Goal: Find specific page/section: Find specific page/section

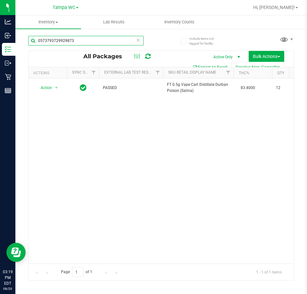
click at [84, 42] on input "0573793729929873" at bounding box center [85, 41] width 115 height 10
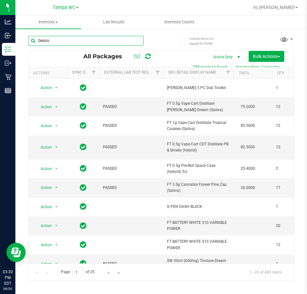
type input "Gelato"
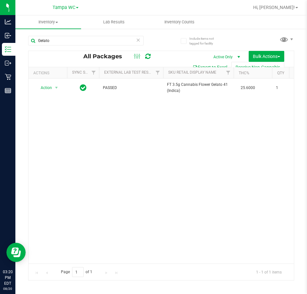
click at [152, 118] on div "Action Action Edit attributes Global inventory Locate package Package audit log…" at bounding box center [162, 171] width 266 height 185
click at [297, 8] on span at bounding box center [297, 7] width 3 height 1
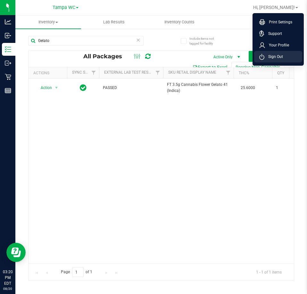
click at [277, 56] on span "Sign Out" at bounding box center [274, 57] width 19 height 6
